Goal: Task Accomplishment & Management: Complete application form

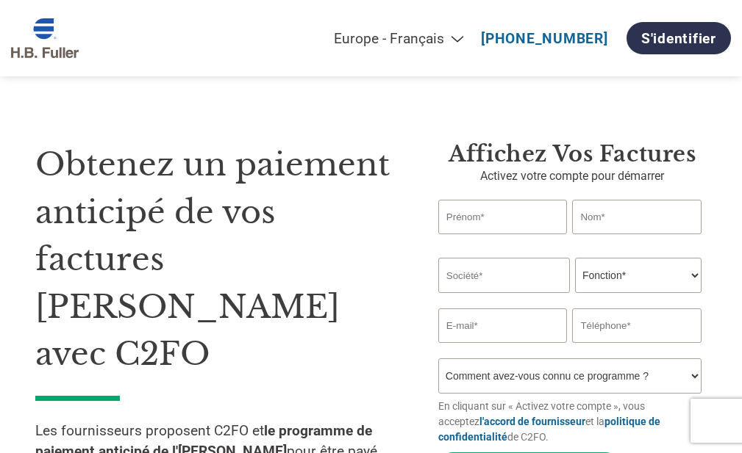
select select "fr-FR"
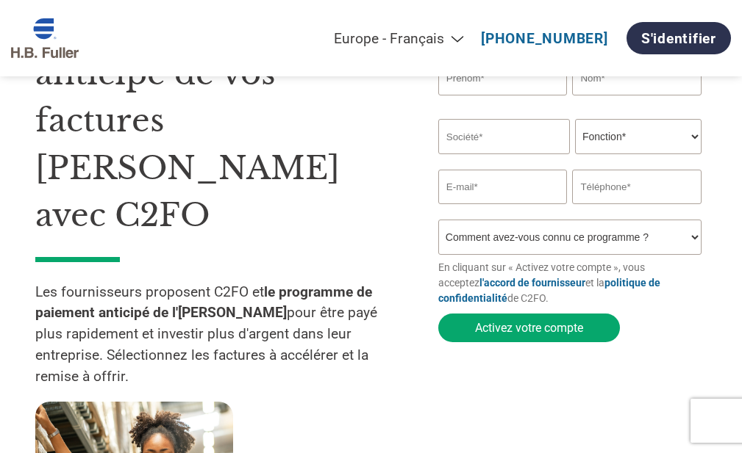
scroll to position [73, 0]
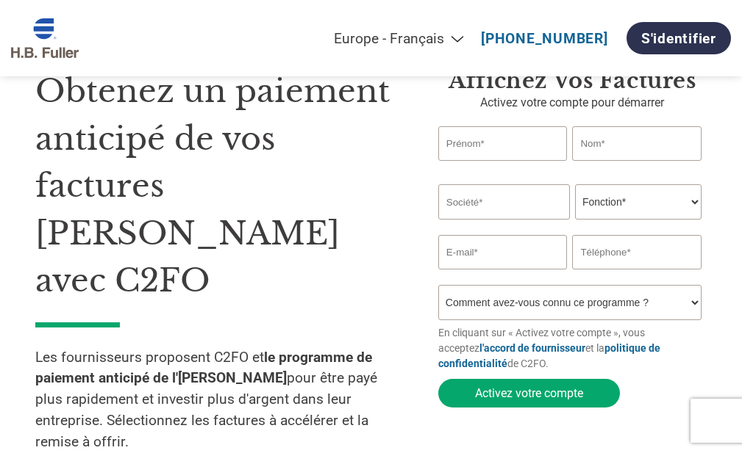
click at [480, 140] on input "text" at bounding box center [502, 143] width 129 height 35
type input "VERONIQUE"
type input "DEGAG"
type input "ANTALIS"
click at [686, 204] on select "Fonction* Directeur administratif et financier Responsable crédit Contrôleur de…" at bounding box center [638, 201] width 126 height 35
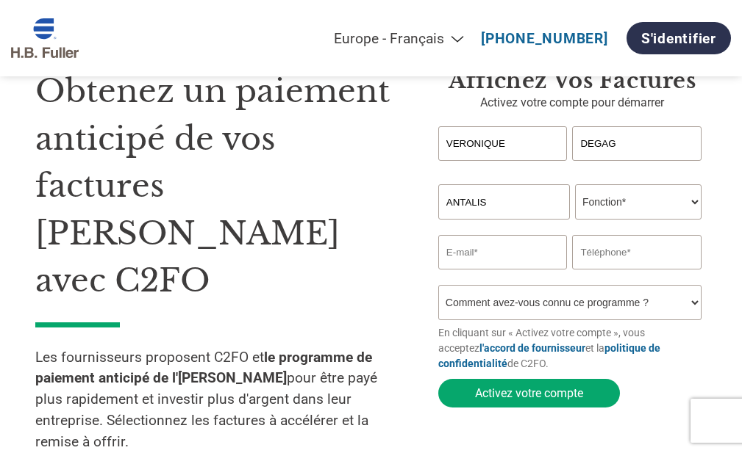
select select "OTHER"
click at [575, 187] on select "Fonction* Directeur administratif et financier Responsable crédit Contrôleur de…" at bounding box center [638, 201] width 126 height 35
click at [467, 258] on input "email" at bounding box center [502, 252] width 129 height 35
type input "[EMAIL_ADDRESS][DOMAIN_NAME]"
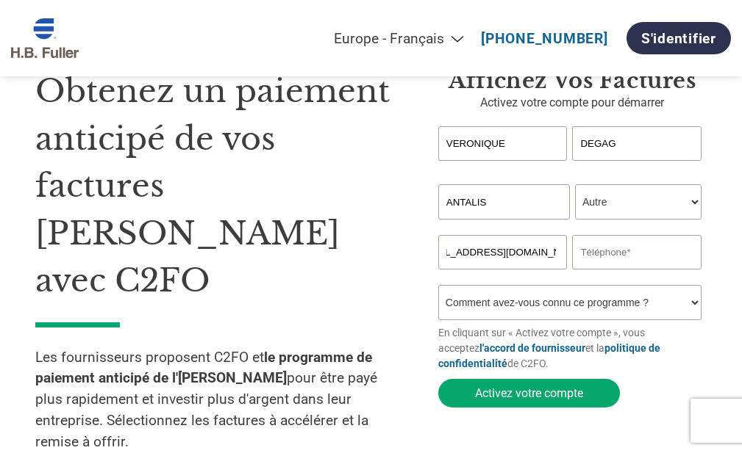
scroll to position [0, 0]
click at [617, 262] on input "text" at bounding box center [636, 252] width 129 height 35
type input "0158102430"
click at [690, 308] on select "Comment avez-vous connu ce programme ? Par courrier Par e-mail Sur les réseaux …" at bounding box center [569, 302] width 263 height 35
select select "Email"
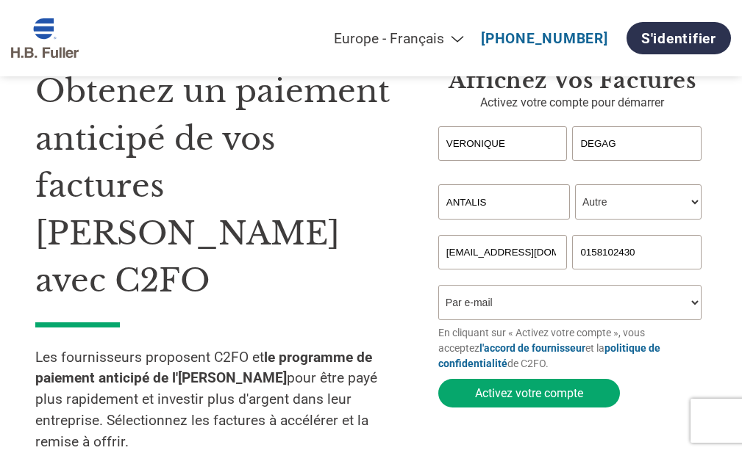
click at [438, 291] on select "Comment avez-vous connu ce programme ? Par courrier Par e-mail Sur les réseaux …" at bounding box center [569, 302] width 263 height 35
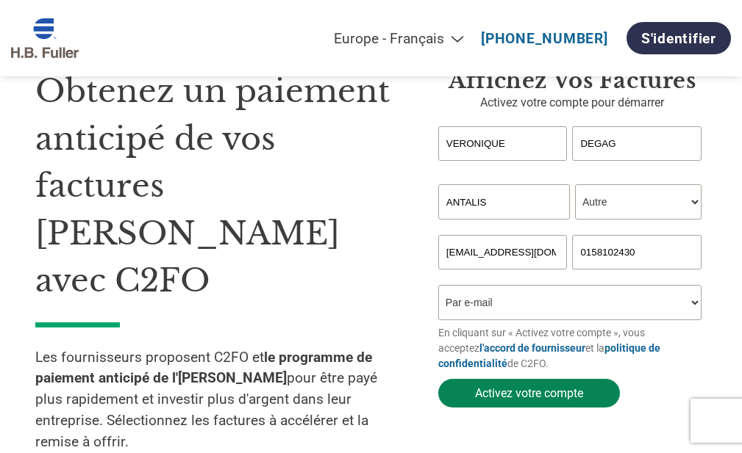
click at [519, 389] on button "Activez votre compte" at bounding box center [529, 393] width 182 height 29
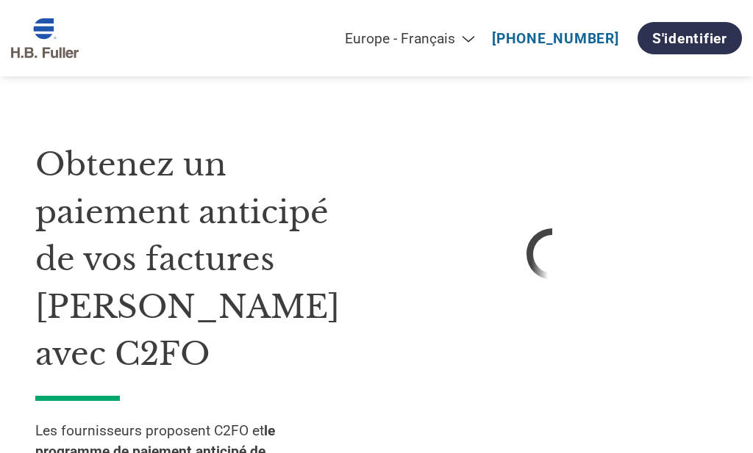
select select "fr-FR"
